Goal: Information Seeking & Learning: Learn about a topic

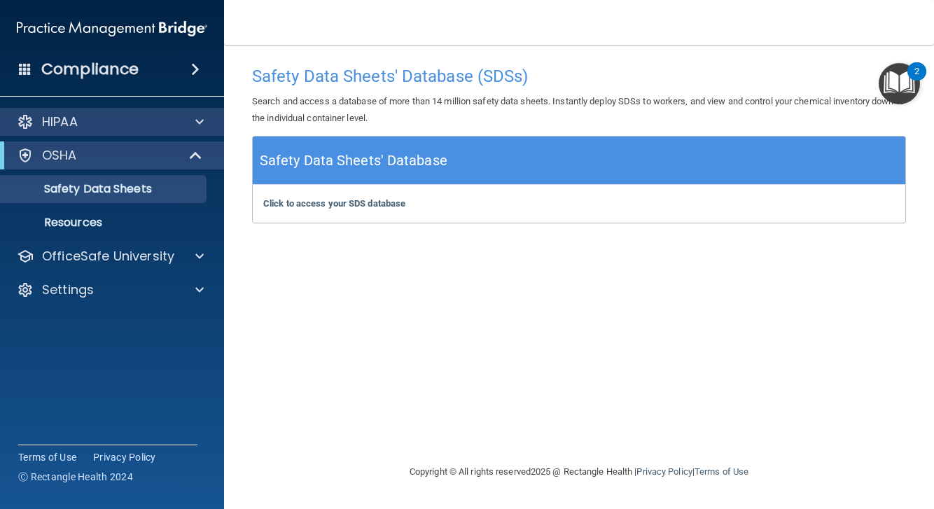
click at [107, 109] on div "HIPAA" at bounding box center [112, 122] width 225 height 28
click at [198, 123] on span at bounding box center [199, 121] width 8 height 17
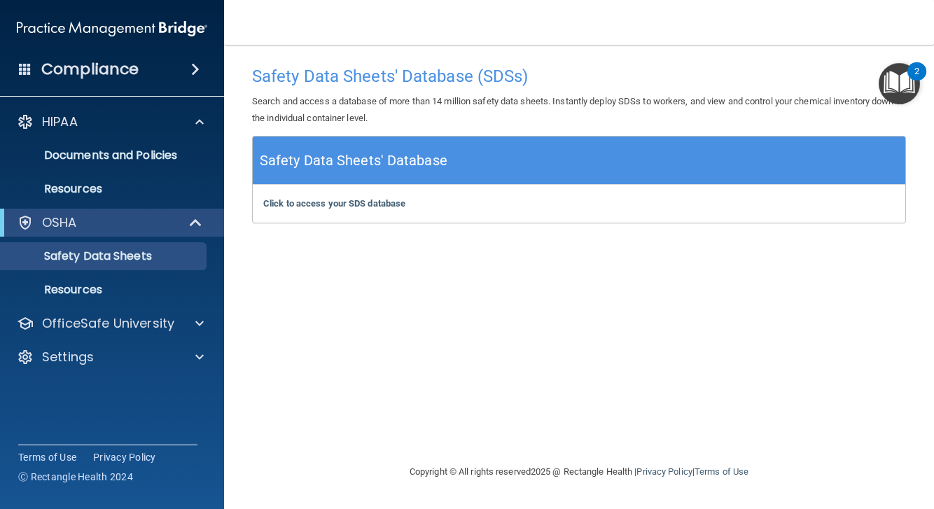
click at [189, 78] on div "Compliance" at bounding box center [112, 69] width 224 height 31
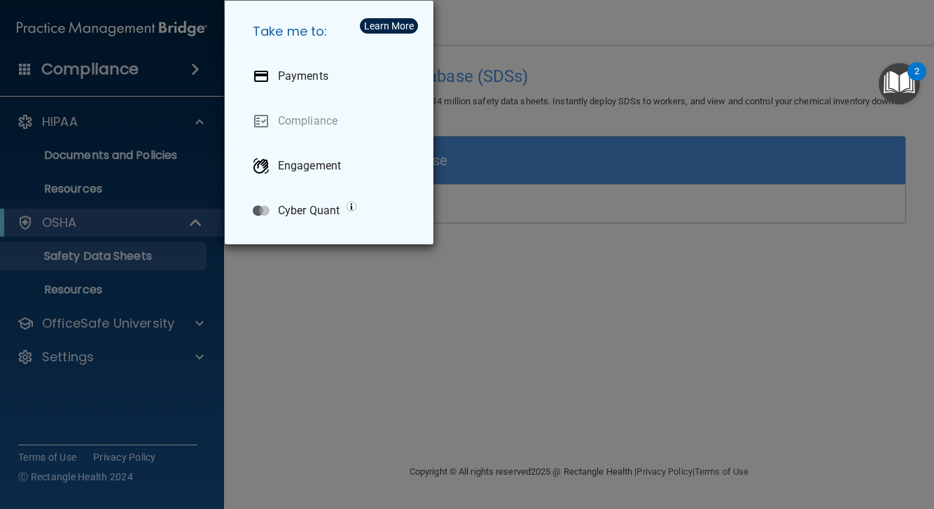
click at [916, 74] on div "2" at bounding box center [916, 80] width 5 height 18
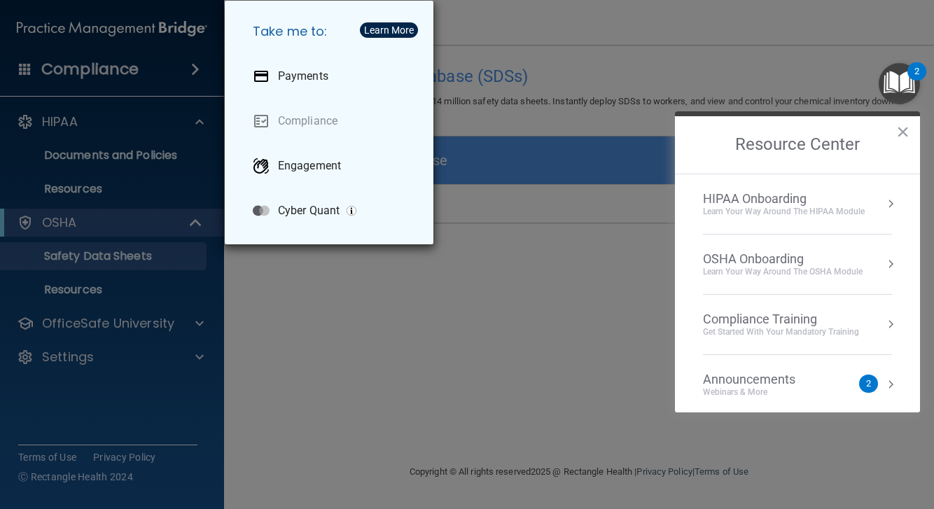
click at [751, 204] on div "HIPAA Onboarding" at bounding box center [784, 198] width 162 height 15
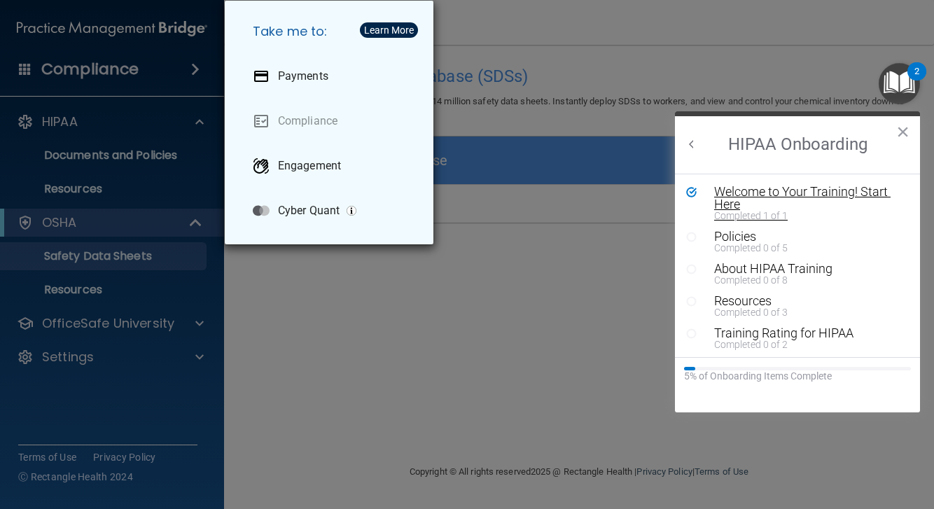
click at [732, 202] on div "Welcome to Your Training! Start Here" at bounding box center [808, 198] width 188 height 25
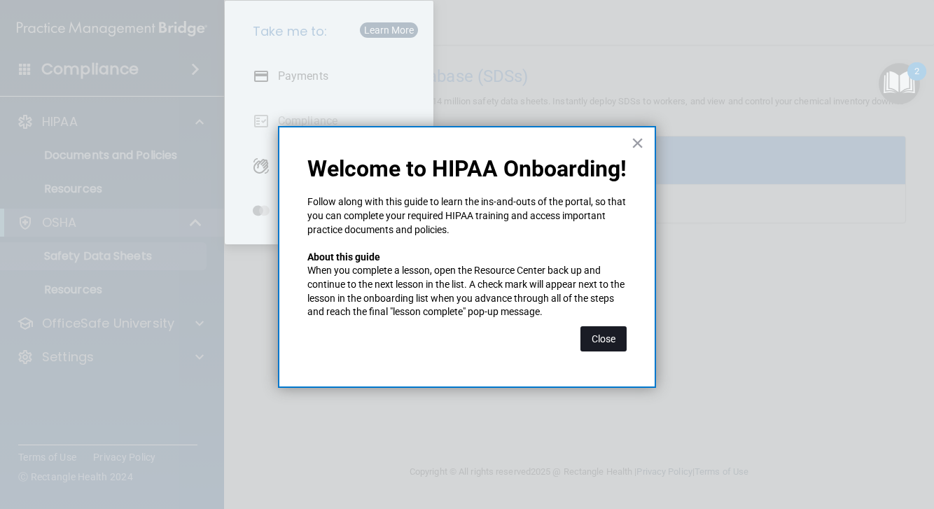
click at [602, 326] on button "Close" at bounding box center [603, 338] width 46 height 25
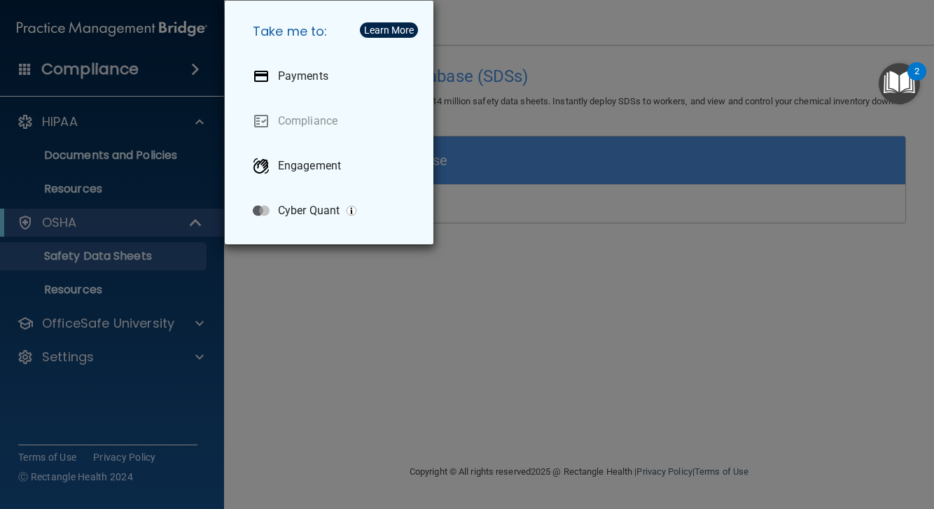
click at [573, 93] on div "Take me to: Payments Compliance Engagement Cyber Quant" at bounding box center [467, 254] width 934 height 509
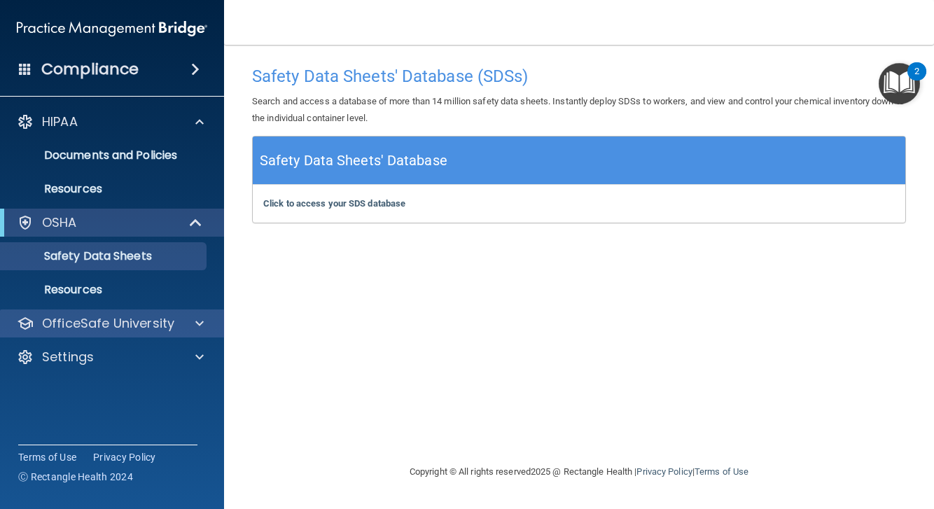
click at [202, 321] on span at bounding box center [199, 323] width 8 height 17
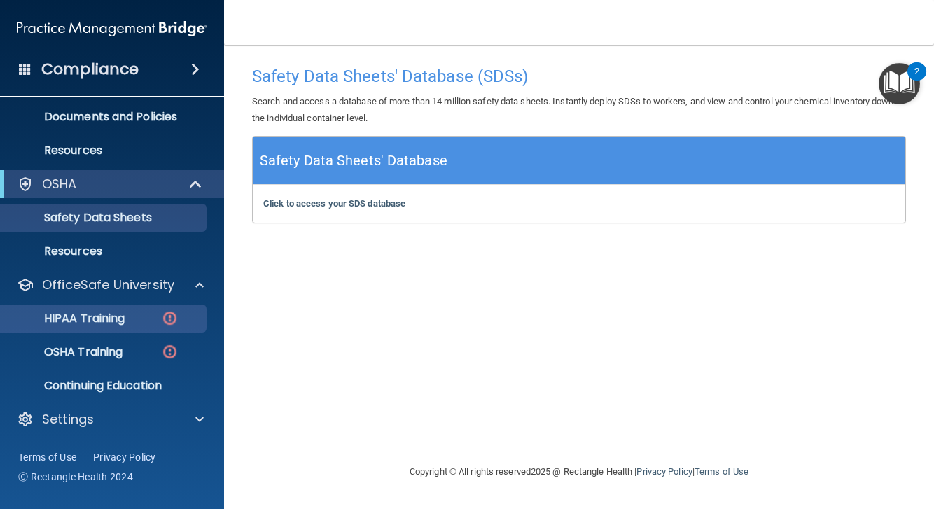
scroll to position [39, 0]
click at [109, 312] on p "HIPAA Training" at bounding box center [67, 319] width 116 height 14
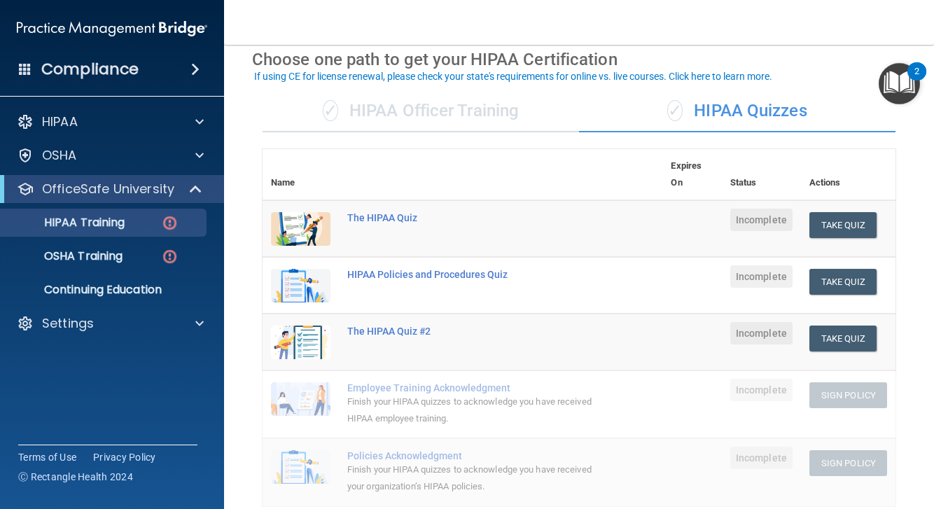
scroll to position [62, 0]
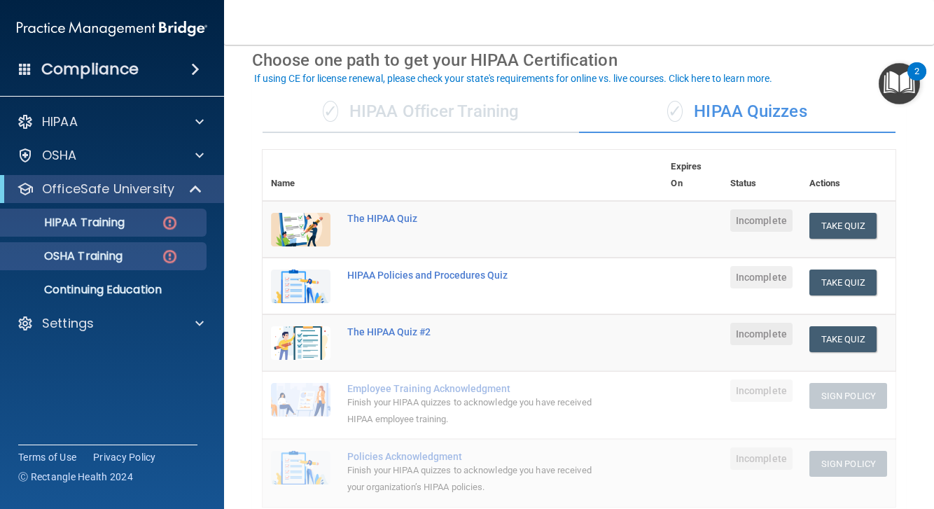
click at [115, 262] on p "OSHA Training" at bounding box center [65, 256] width 113 height 14
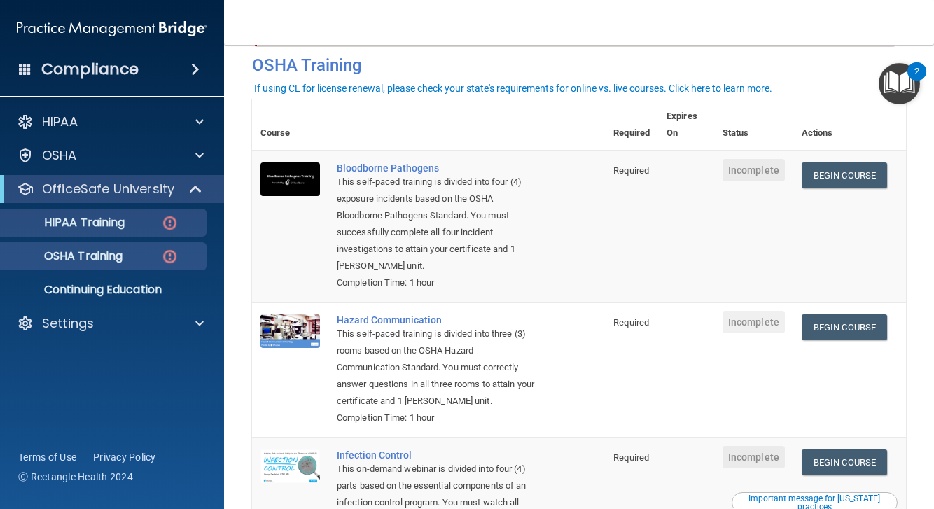
click at [106, 228] on p "HIPAA Training" at bounding box center [67, 223] width 116 height 14
